Goal: Transaction & Acquisition: Purchase product/service

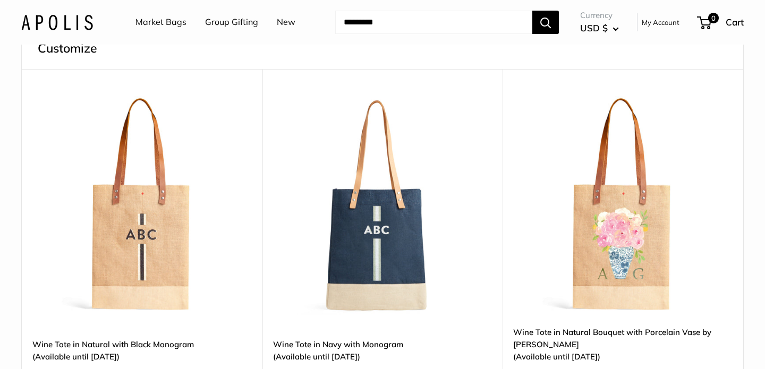
scroll to position [286, 0]
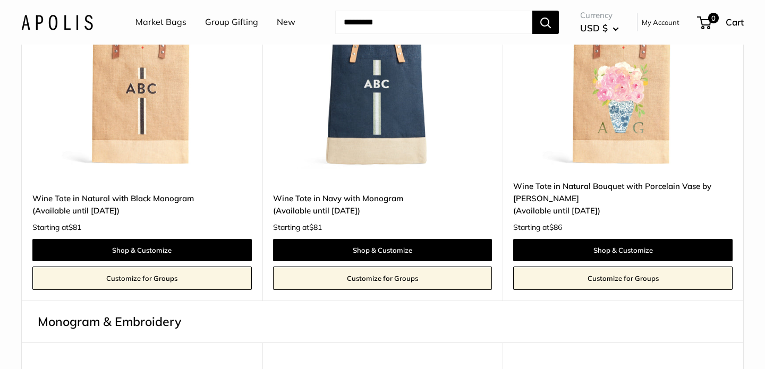
click at [0, 0] on img at bounding box center [0, 0] width 0 height 0
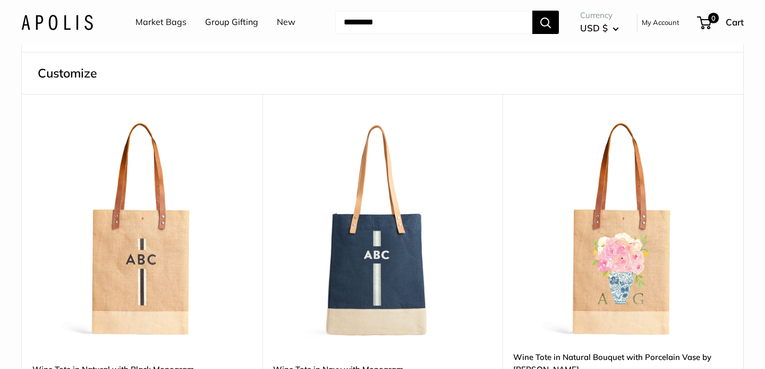
scroll to position [311, 0]
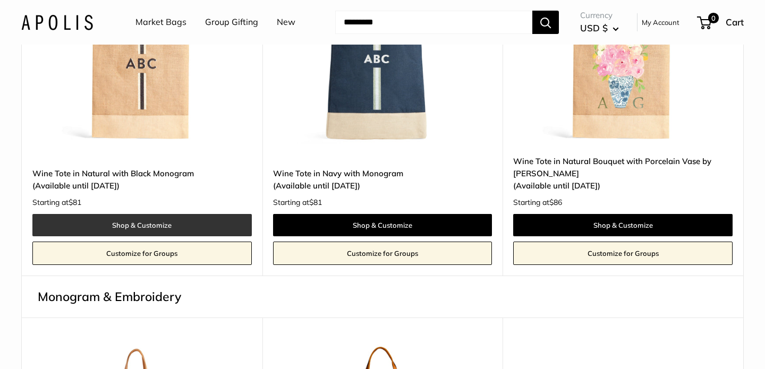
click at [205, 229] on link "Shop & Customize" at bounding box center [141, 225] width 219 height 22
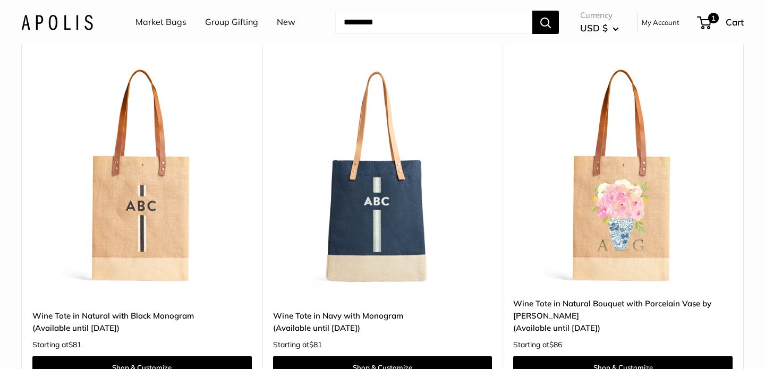
scroll to position [220, 0]
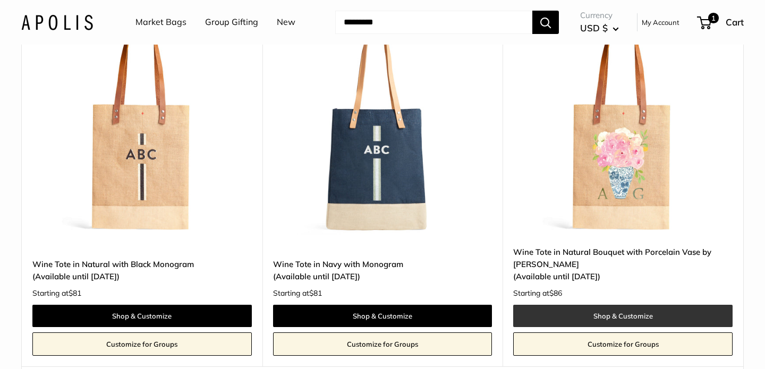
click at [584, 320] on link "Shop & Customize" at bounding box center [622, 316] width 219 height 22
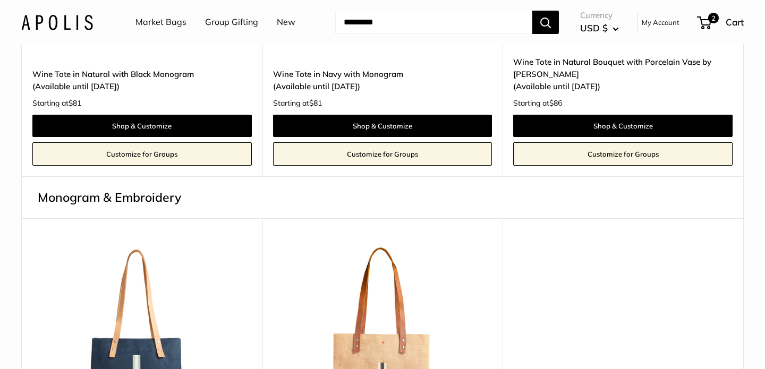
scroll to position [166, 0]
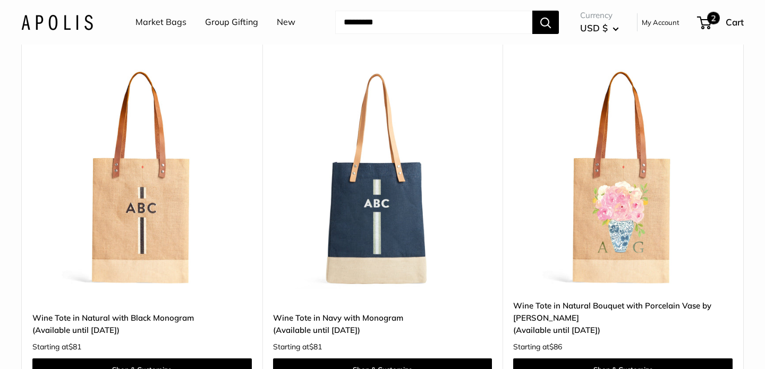
click at [714, 25] on div "2 Cart" at bounding box center [721, 22] width 46 height 17
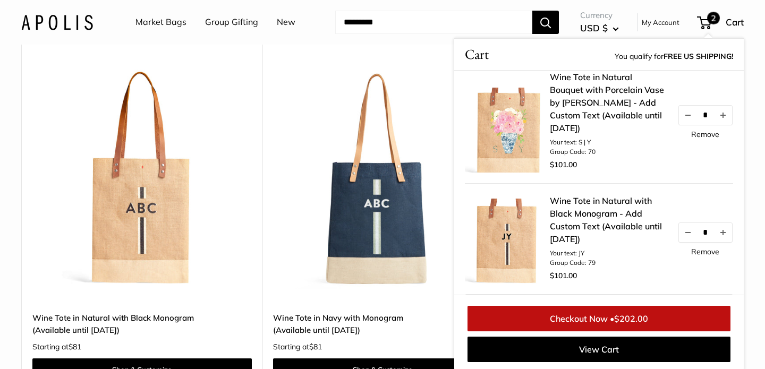
scroll to position [0, 0]
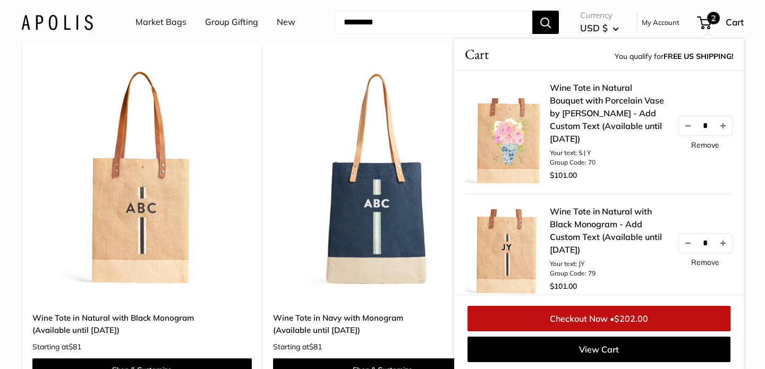
click at [700, 265] on link "Remove" at bounding box center [705, 262] width 28 height 7
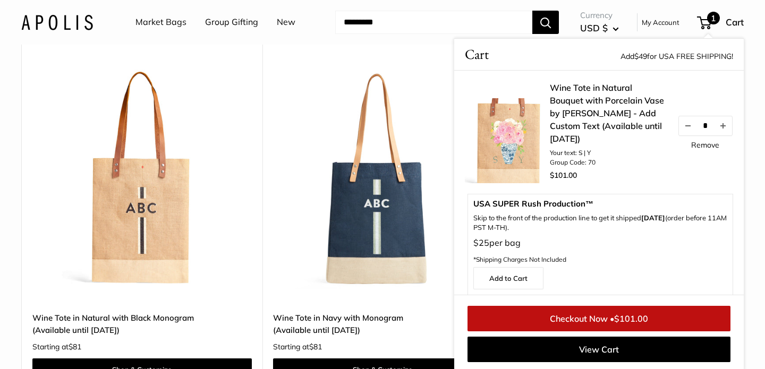
scroll to position [167, 0]
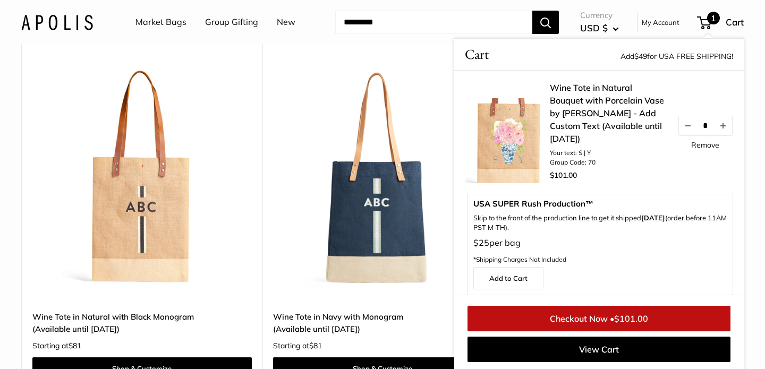
click at [0, 0] on img at bounding box center [0, 0] width 0 height 0
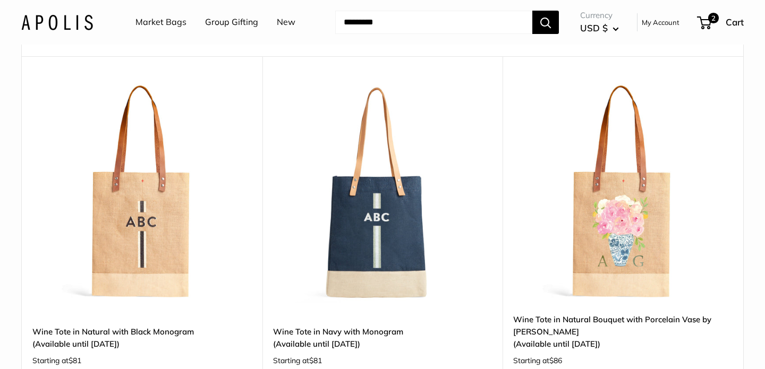
scroll to position [0, 0]
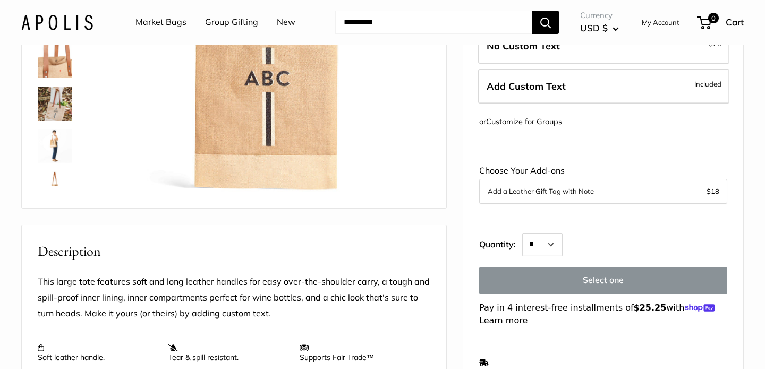
scroll to position [132, 0]
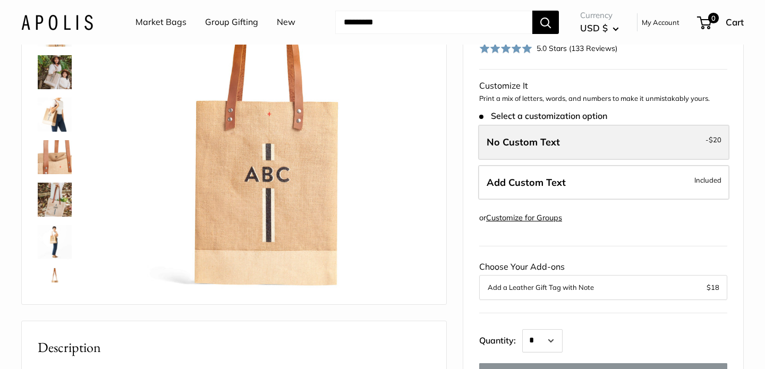
click at [596, 147] on label "No Custom Text - $20" at bounding box center [603, 142] width 251 height 35
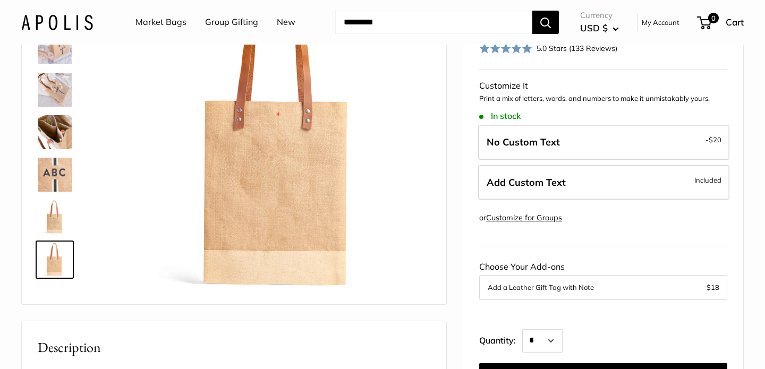
scroll to position [535, 0]
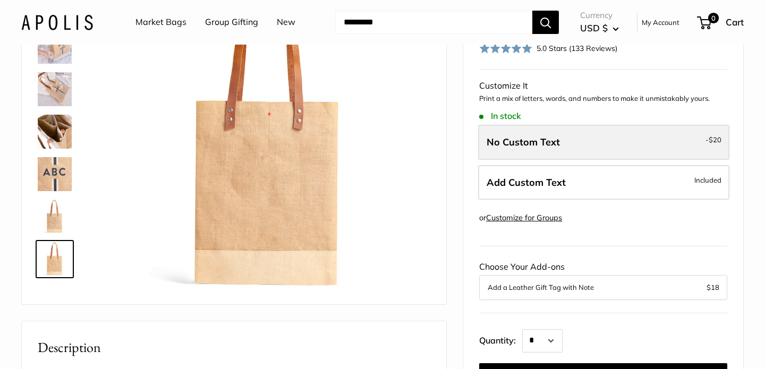
click at [573, 136] on label "No Custom Text - $20" at bounding box center [603, 142] width 251 height 35
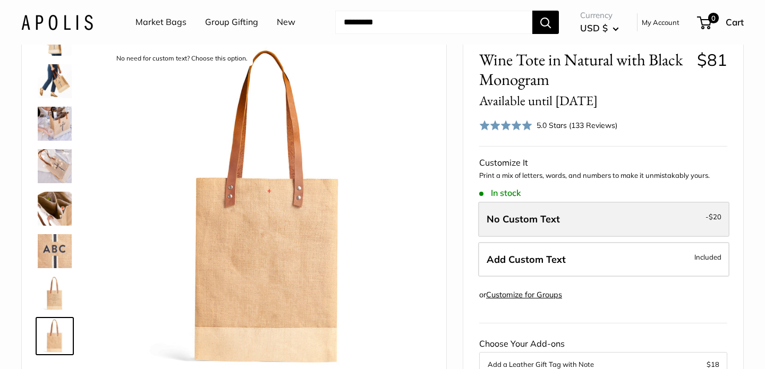
scroll to position [0, 0]
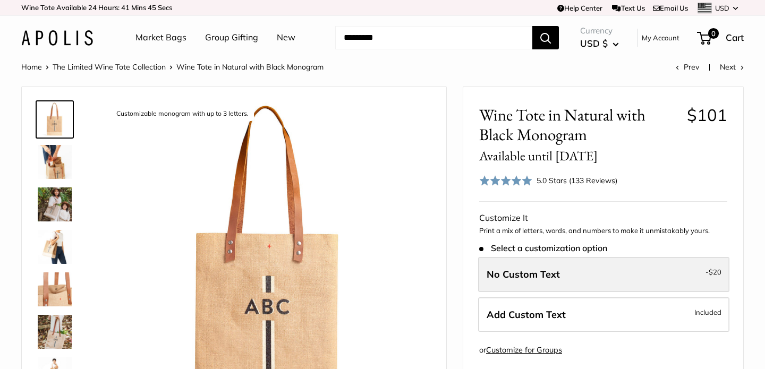
click at [581, 280] on label "No Custom Text - $20" at bounding box center [603, 274] width 251 height 35
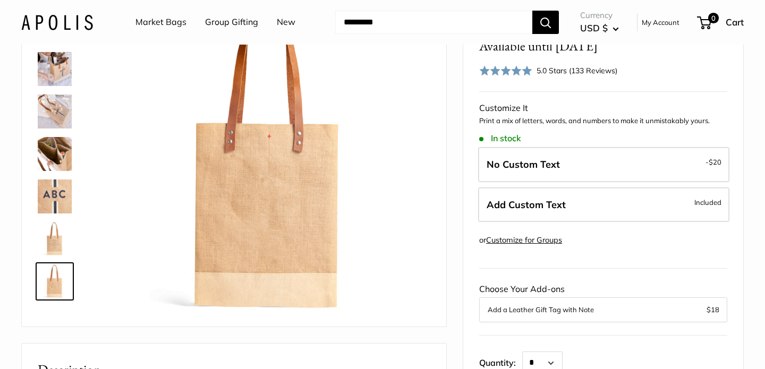
scroll to position [110, 0]
click at [57, 200] on img at bounding box center [55, 196] width 34 height 34
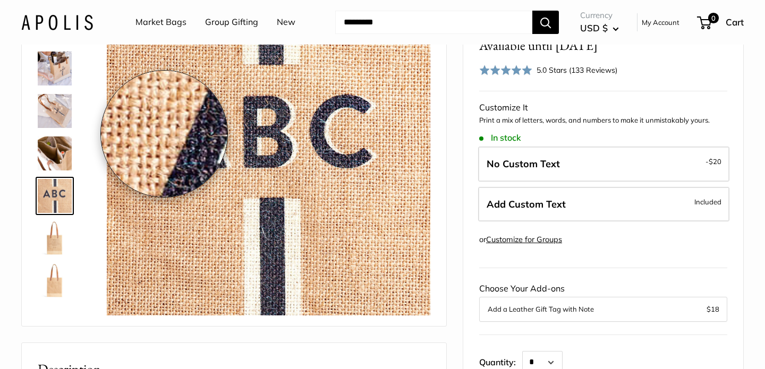
scroll to position [0, 0]
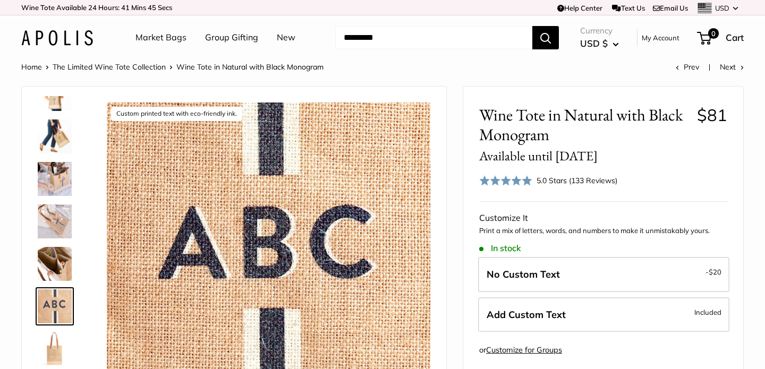
click at [53, 134] on img at bounding box center [55, 136] width 34 height 34
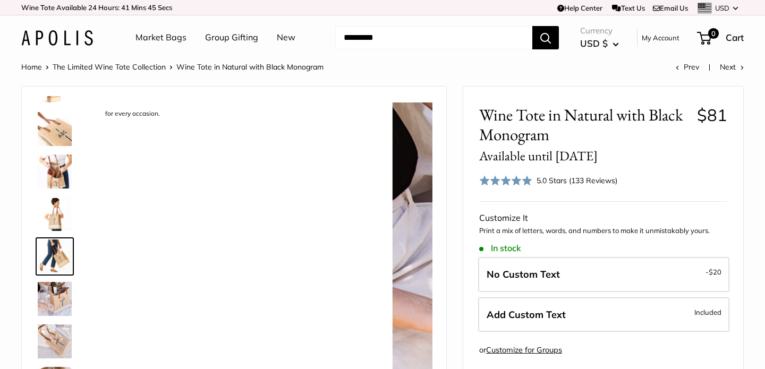
scroll to position [415, 0]
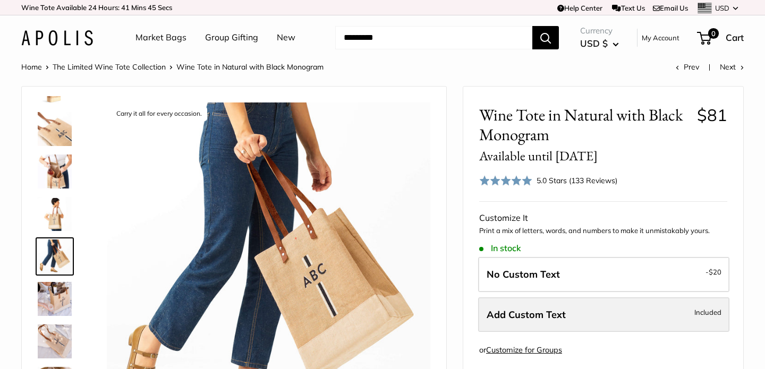
click at [559, 312] on span "Add Custom Text" at bounding box center [525, 315] width 79 height 12
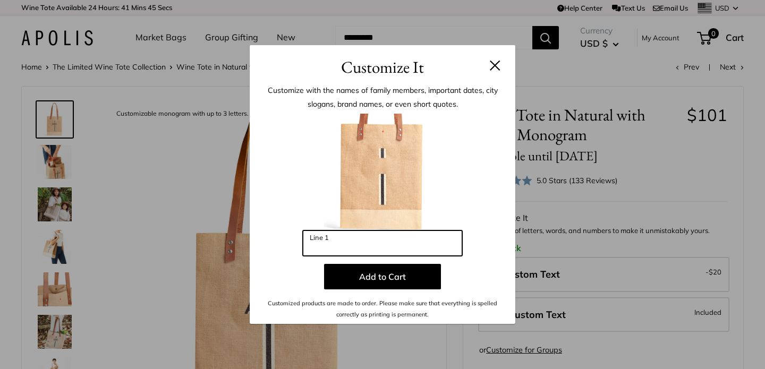
click at [368, 237] on input "Line 1" at bounding box center [382, 242] width 159 height 25
type input "**"
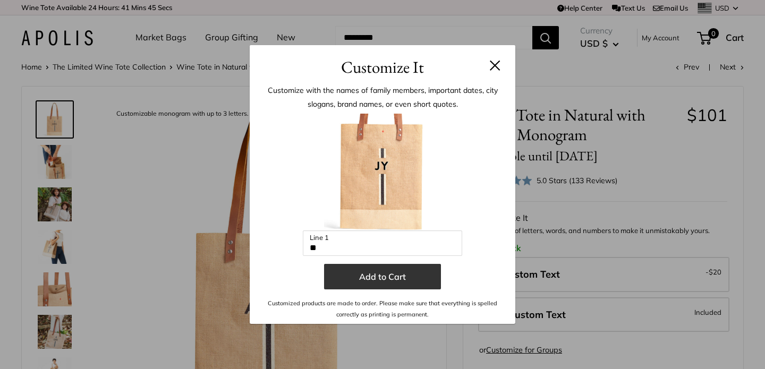
click at [387, 278] on button "Add to Cart" at bounding box center [382, 276] width 117 height 25
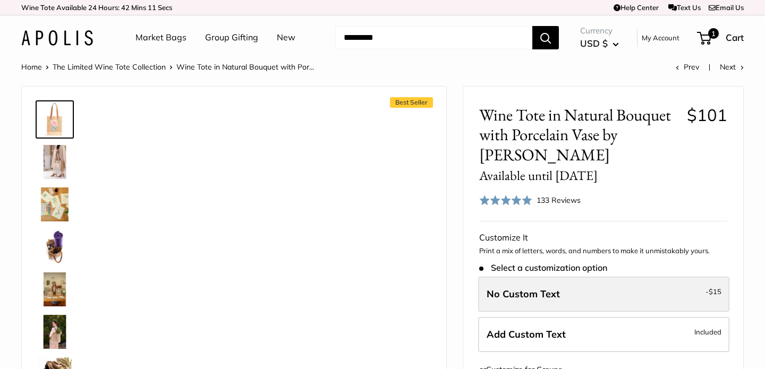
click at [538, 298] on span "No Custom Text" at bounding box center [522, 294] width 73 height 12
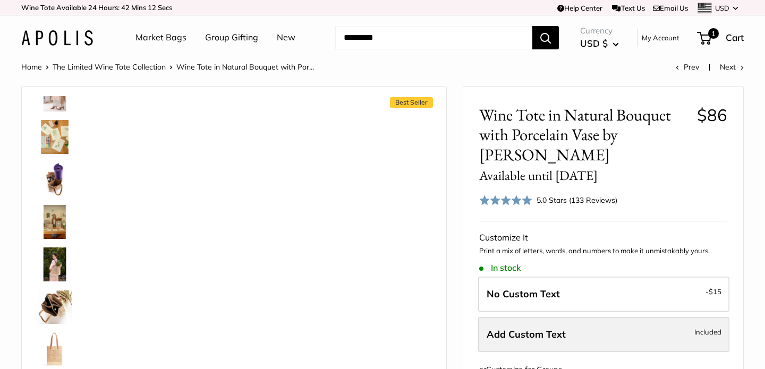
click at [530, 323] on label "Add Custom Text Included" at bounding box center [603, 334] width 251 height 35
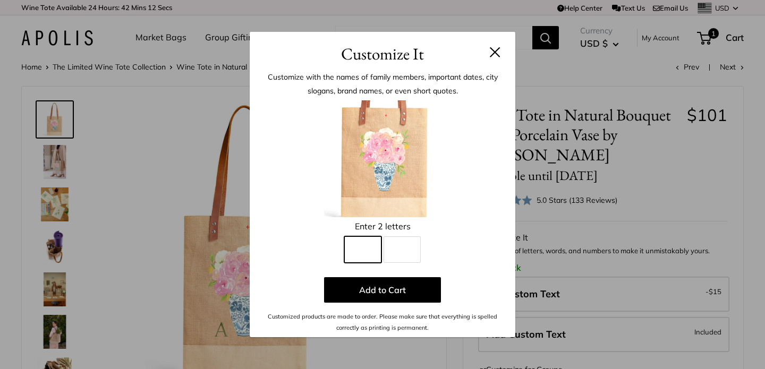
click at [374, 249] on input "Line 1" at bounding box center [362, 249] width 37 height 27
type input "*"
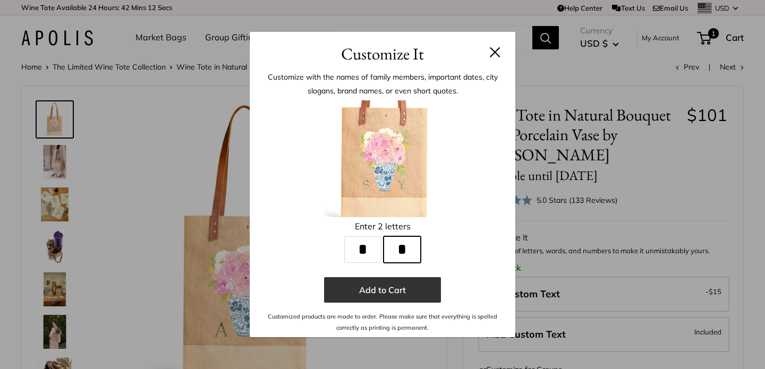
type input "*"
click at [416, 284] on button "Add to Cart" at bounding box center [382, 289] width 117 height 25
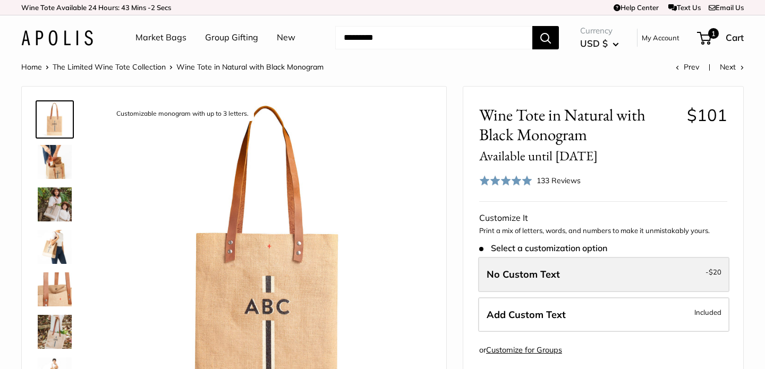
click at [584, 274] on label "No Custom Text - $20" at bounding box center [603, 274] width 251 height 35
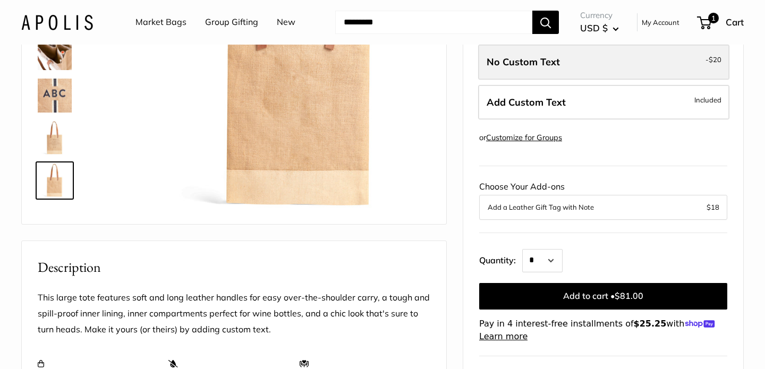
scroll to position [535, 0]
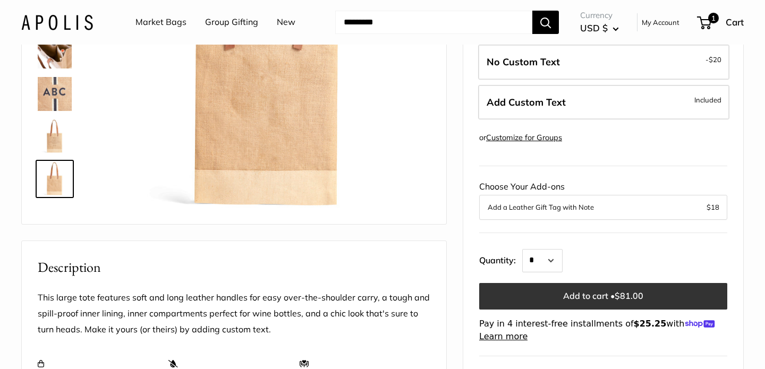
click at [596, 294] on button "Add to cart • $81.00" at bounding box center [603, 296] width 248 height 27
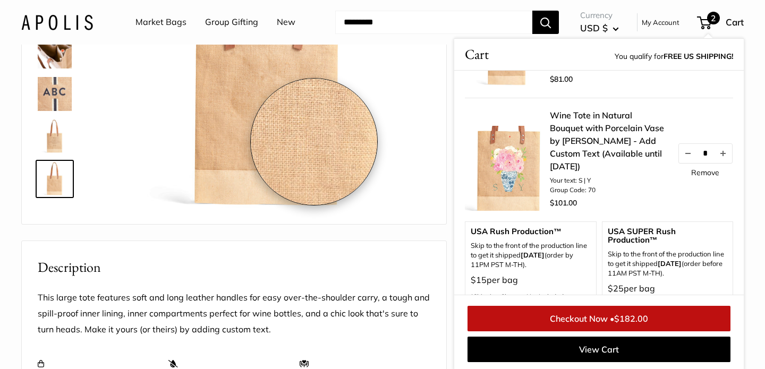
scroll to position [0, 0]
